Goal: Navigation & Orientation: Find specific page/section

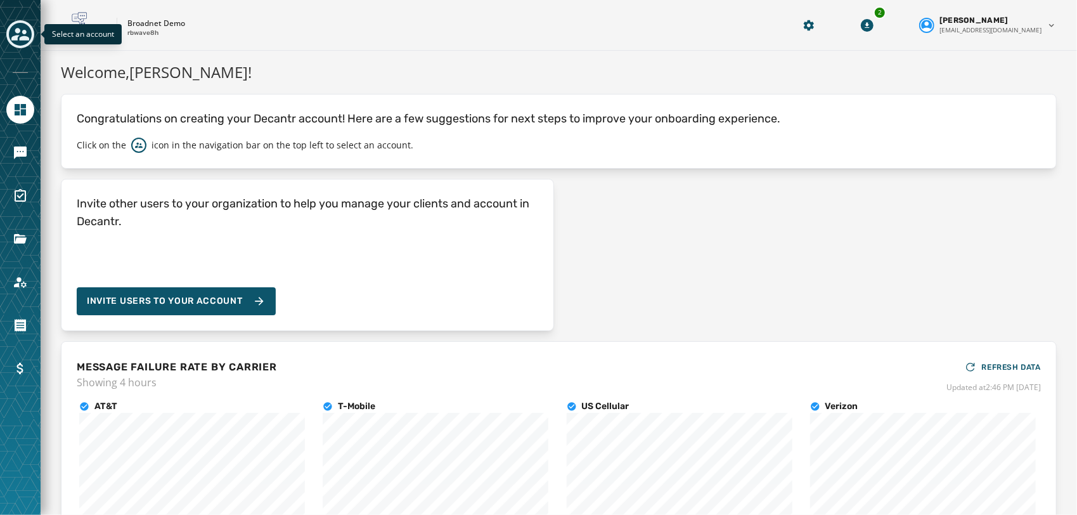
click at [13, 37] on icon "Toggle account select drawer" at bounding box center [20, 34] width 18 height 13
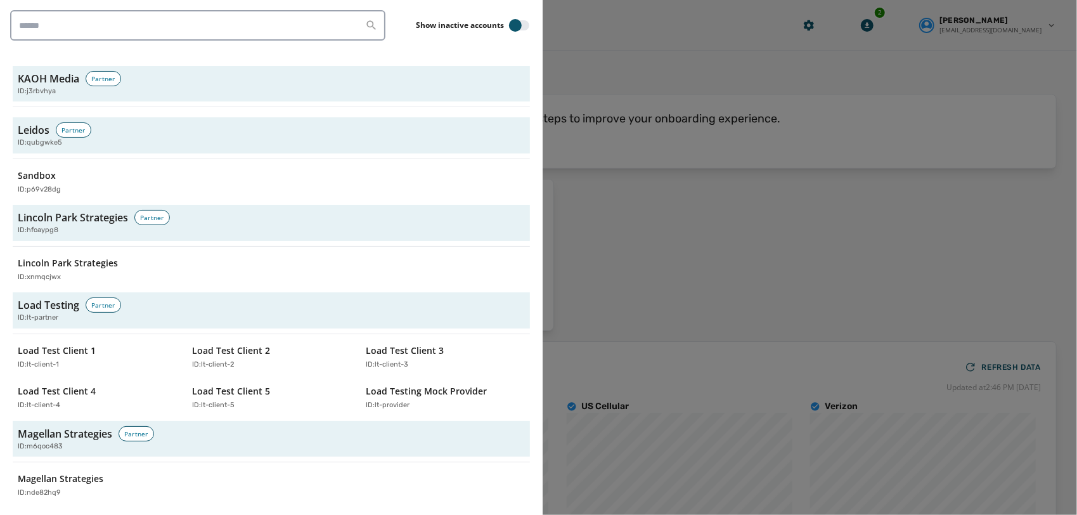
scroll to position [2452, 0]
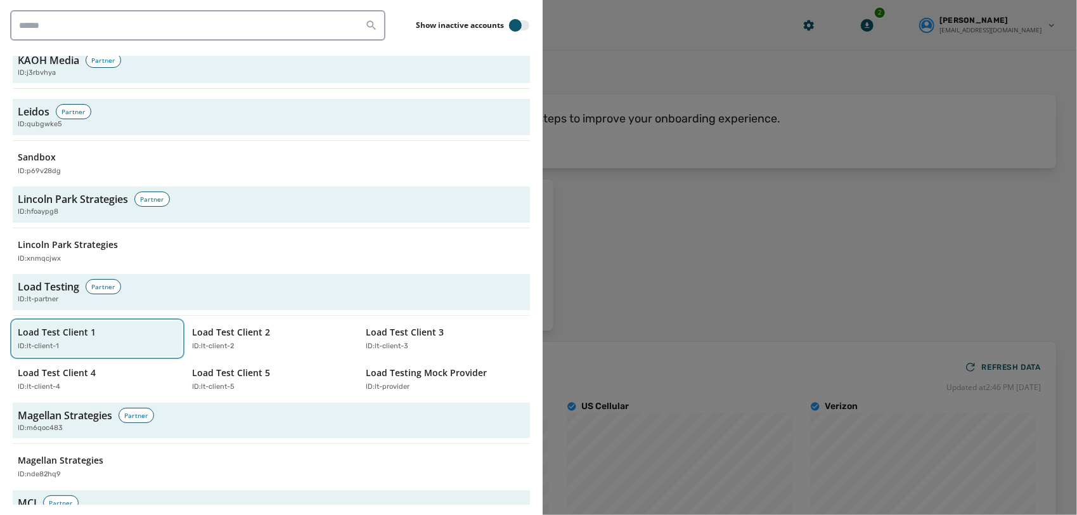
click at [104, 341] on div "ID: lt-client-1" at bounding box center [91, 346] width 146 height 11
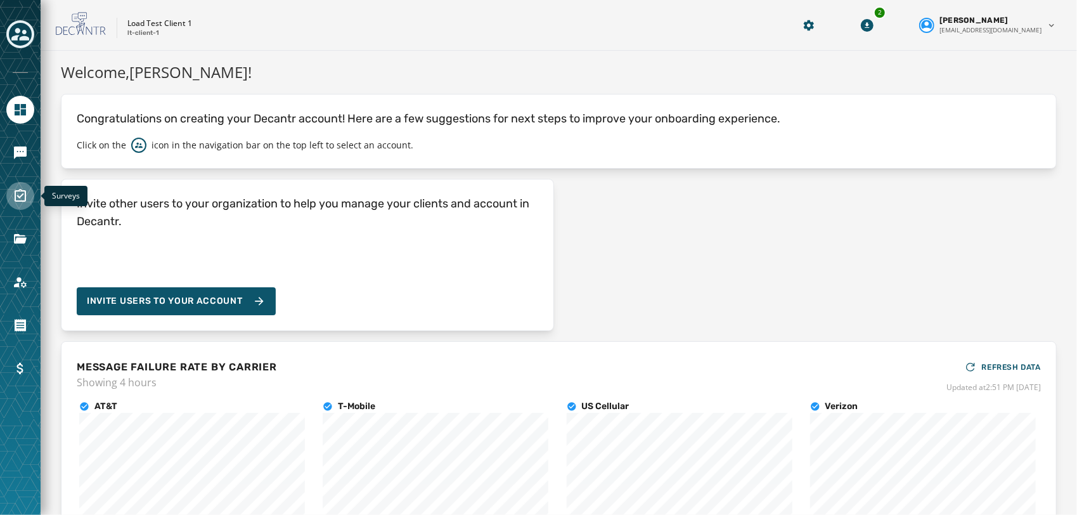
click at [15, 195] on icon "Navigate to Surveys" at bounding box center [20, 195] width 11 height 13
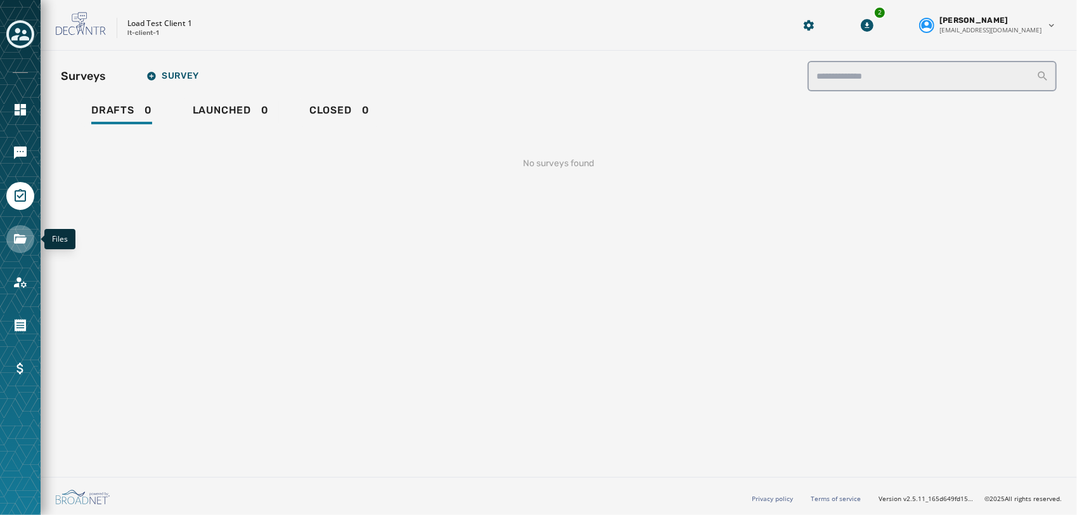
click at [14, 242] on icon "Navigate to Files" at bounding box center [20, 239] width 13 height 10
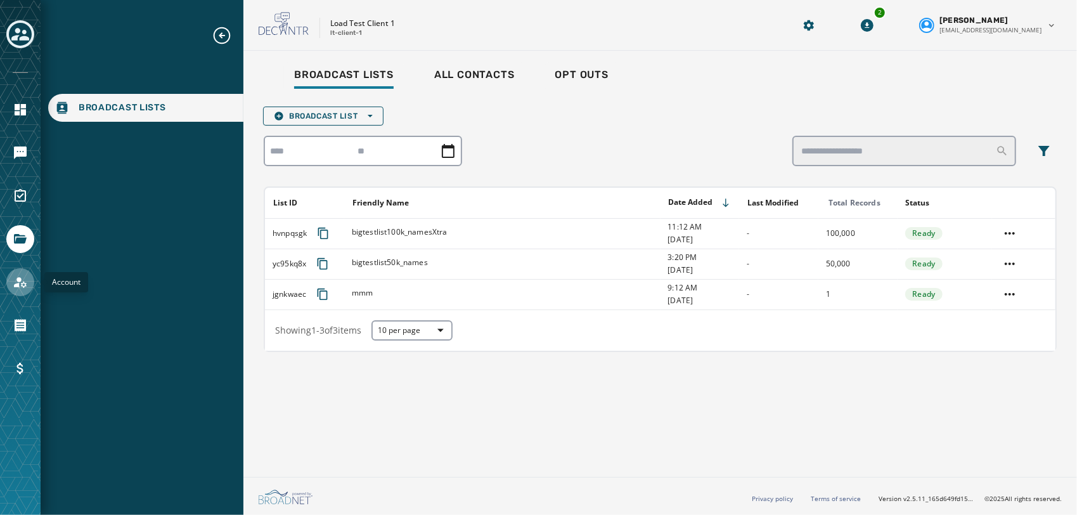
click at [11, 275] on link "Navigate to Account" at bounding box center [20, 282] width 28 height 28
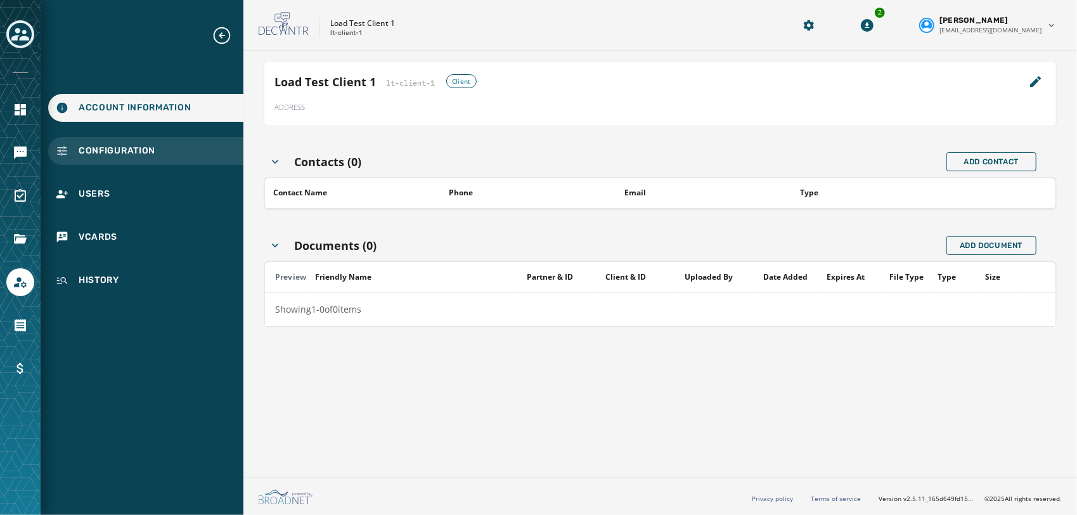
click at [110, 146] on span "Configuration" at bounding box center [117, 151] width 77 height 13
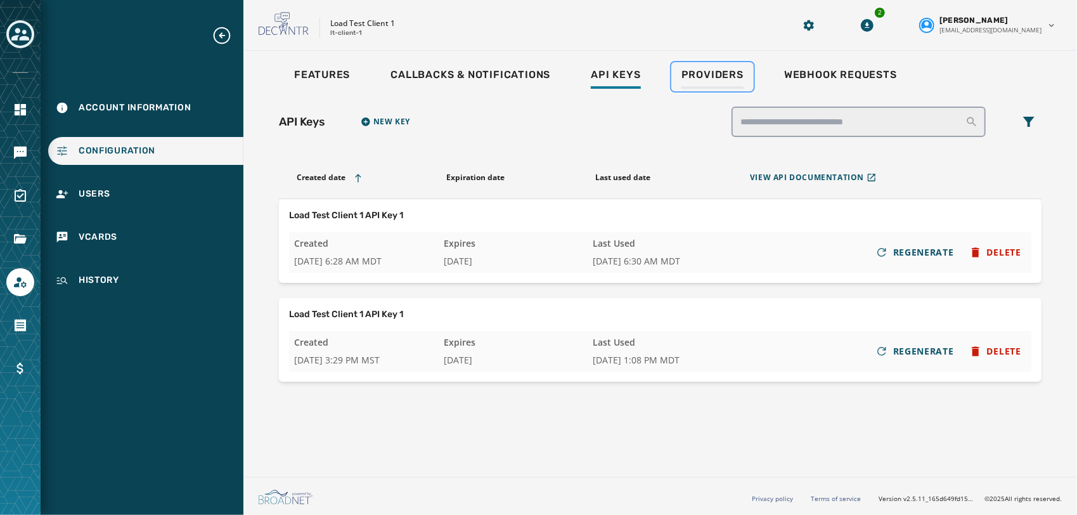
click at [702, 68] on span "Providers" at bounding box center [713, 74] width 62 height 13
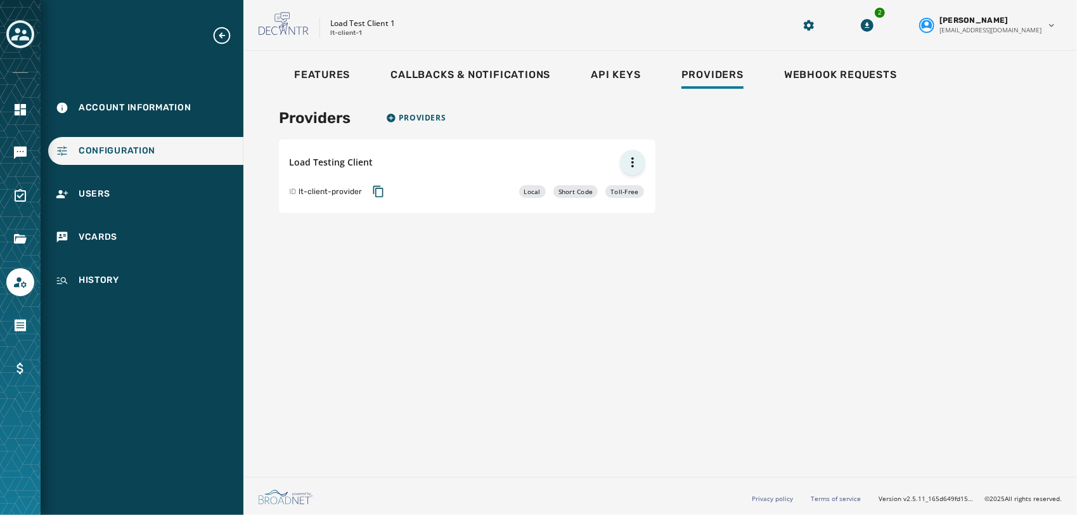
click at [630, 157] on html "Account Information Configuration Users vCards History Skip To Main Content Loa…" at bounding box center [538, 257] width 1077 height 515
click at [587, 186] on div "Edit Provider" at bounding box center [604, 185] width 81 height 20
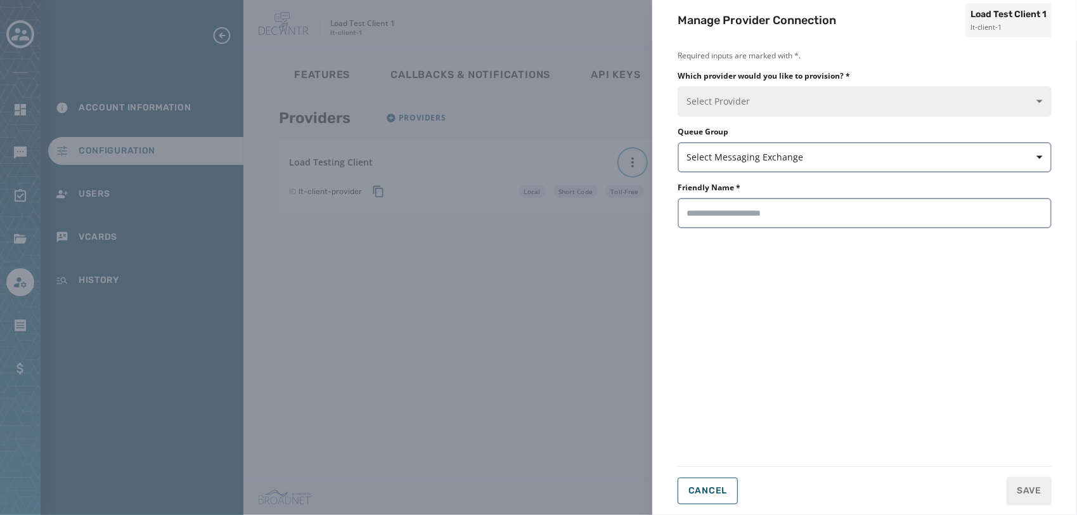
type input "**********"
click at [708, 487] on span "Cancel" at bounding box center [708, 491] width 39 height 10
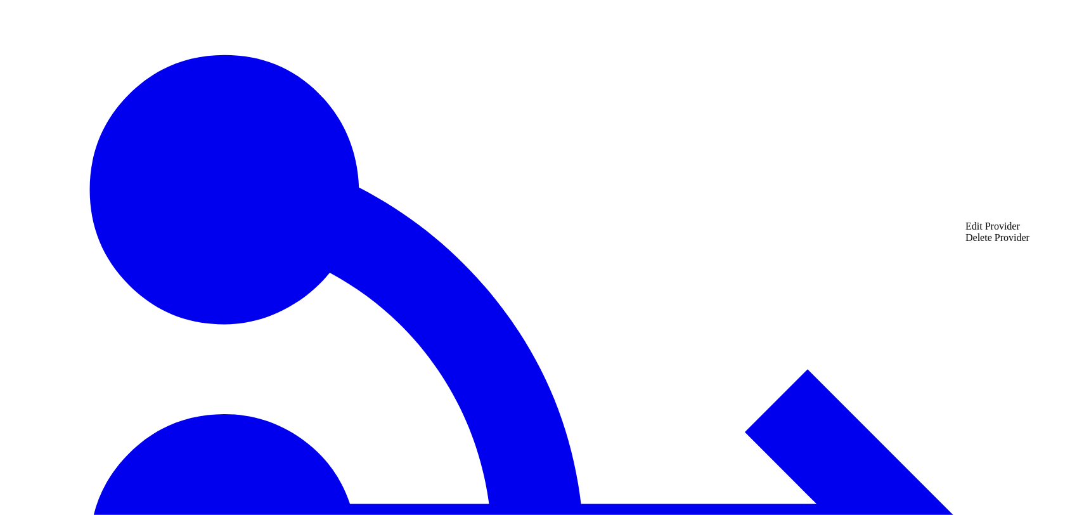
click at [978, 227] on div "Edit Provider" at bounding box center [998, 226] width 64 height 11
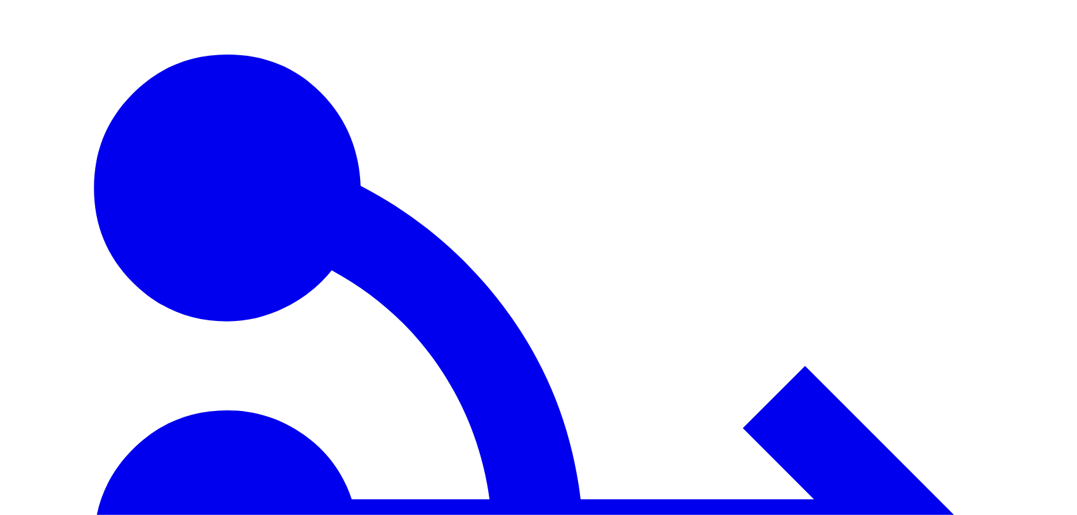
scroll to position [186, 0]
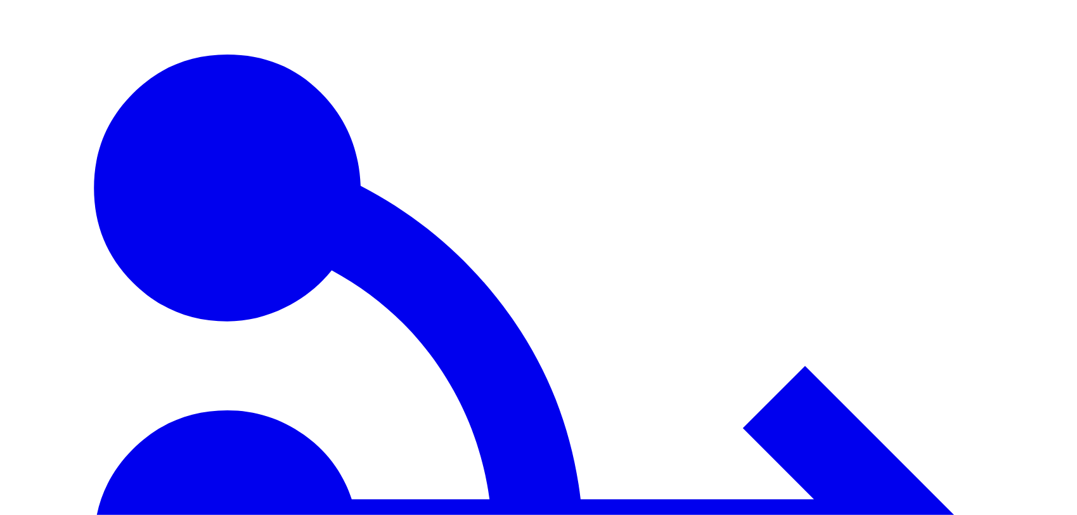
scroll to position [25, 0]
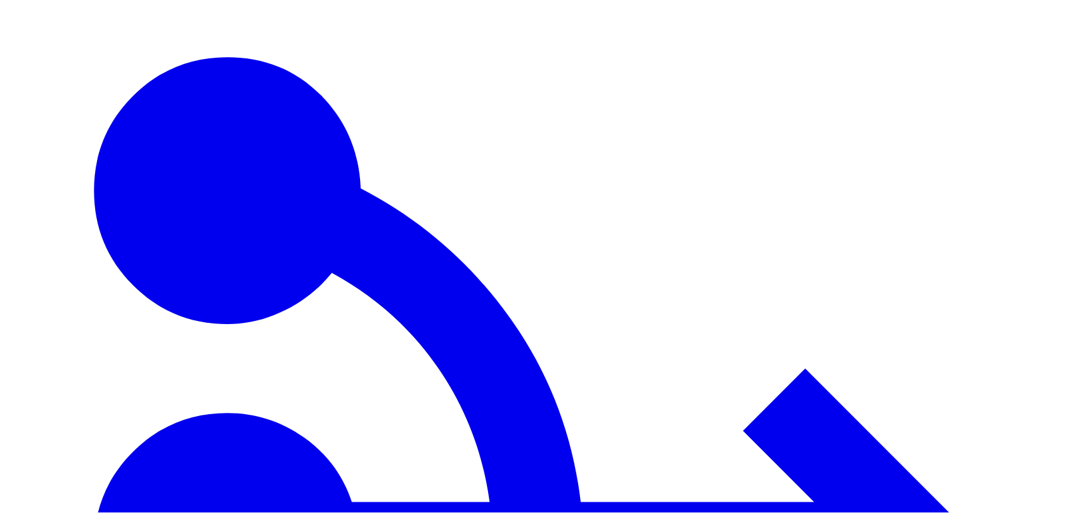
scroll to position [169, 0]
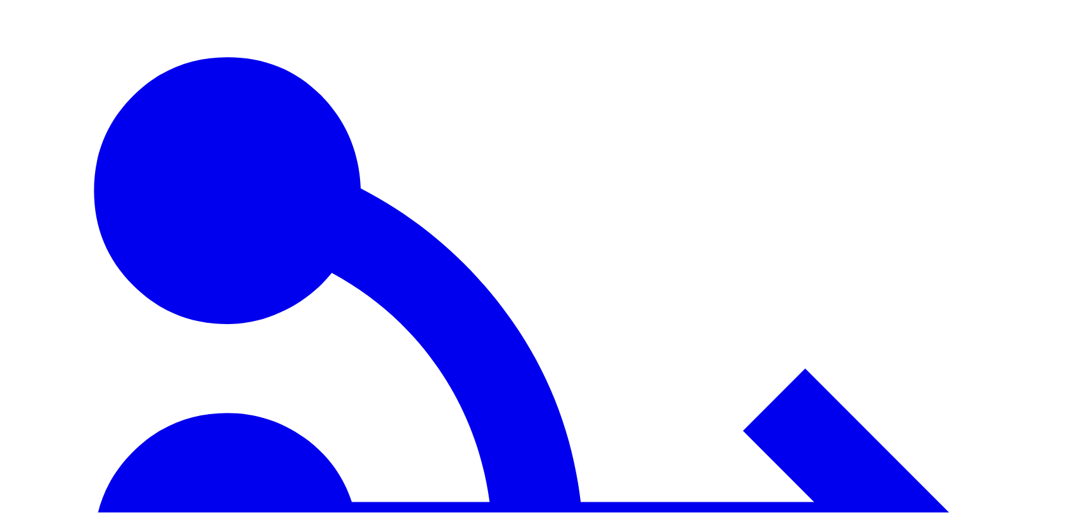
scroll to position [169, 0]
